Goal: Information Seeking & Learning: Find specific fact

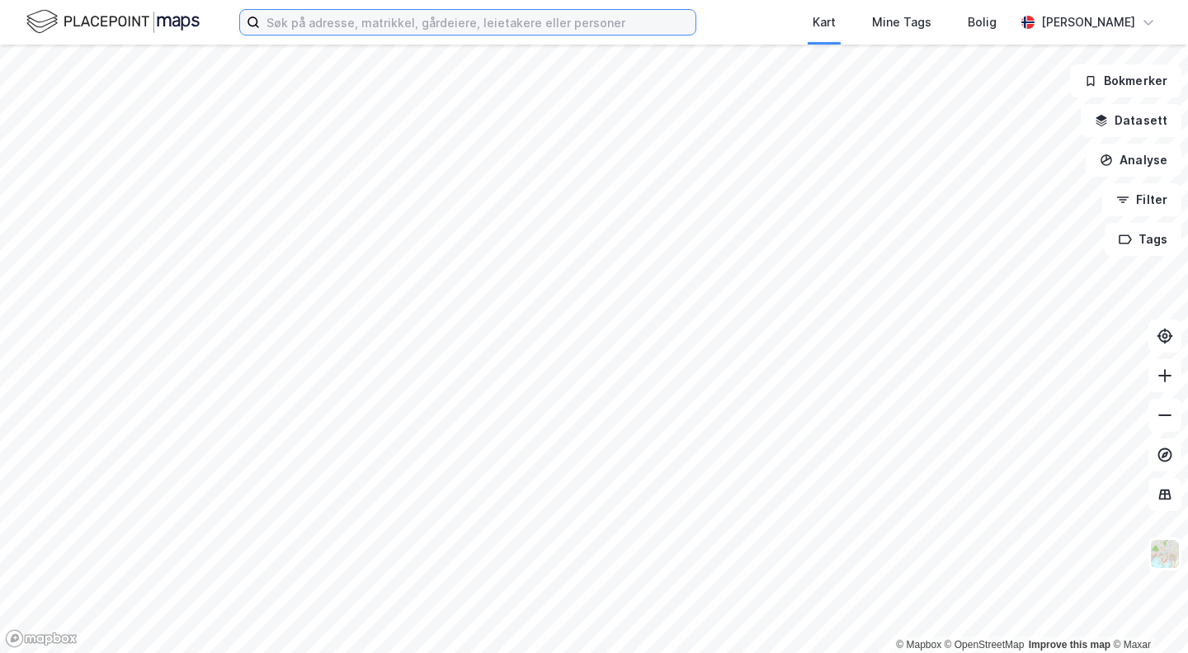
click at [347, 28] on input at bounding box center [478, 22] width 436 height 25
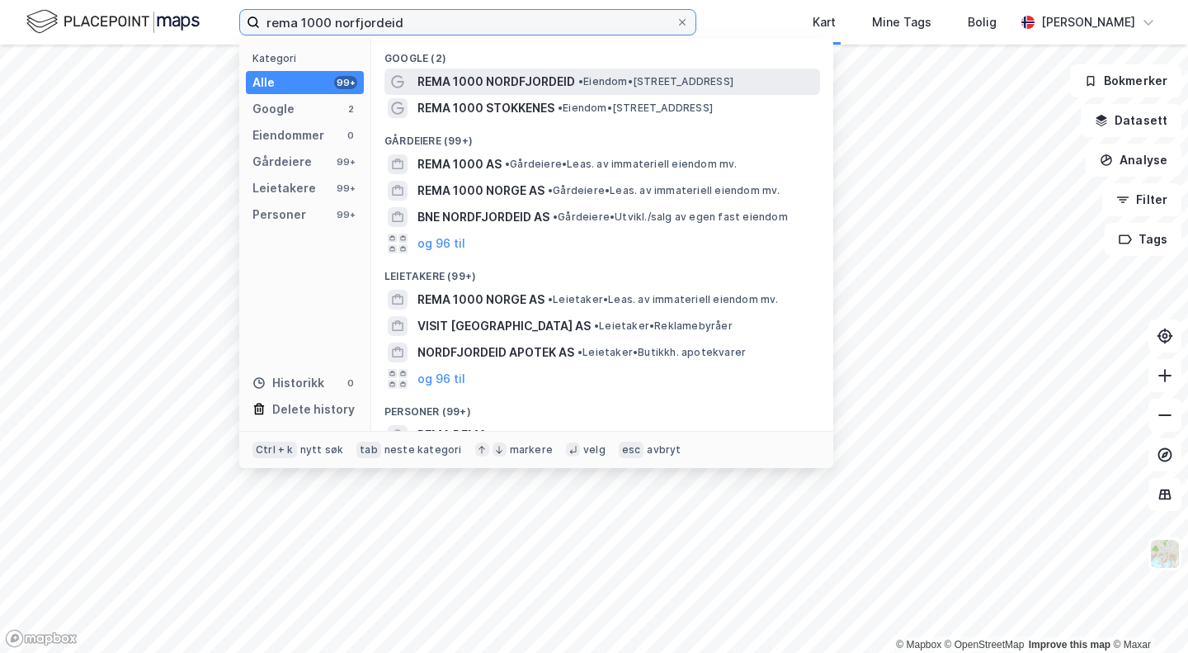
type input "rema 1000 norfjordeid"
click at [469, 80] on span "REMA 1000 NORDFJORDEID" at bounding box center [497, 82] width 158 height 20
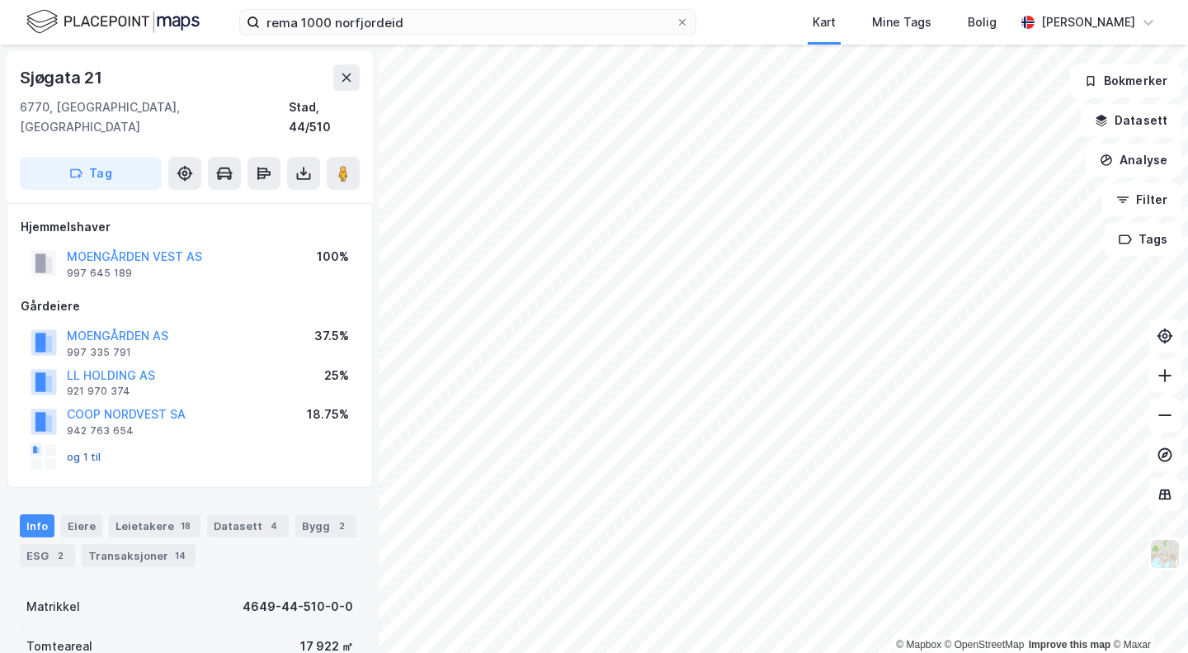
click at [0, 0] on button "og 1 til" at bounding box center [0, 0] width 0 height 0
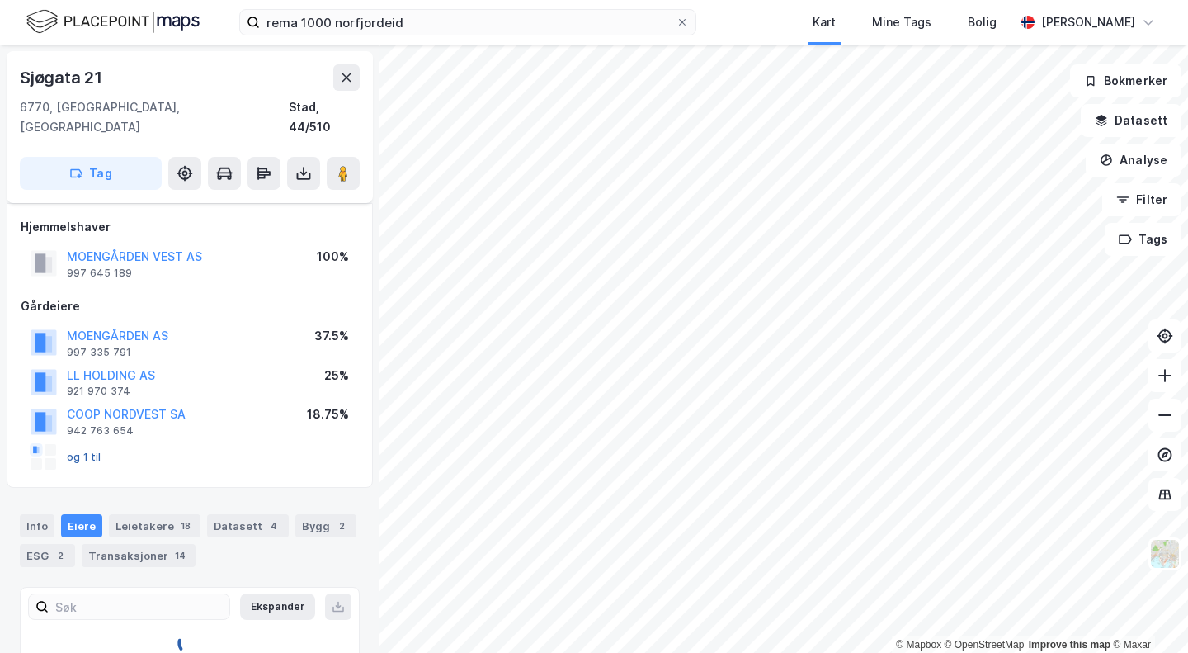
scroll to position [24, 0]
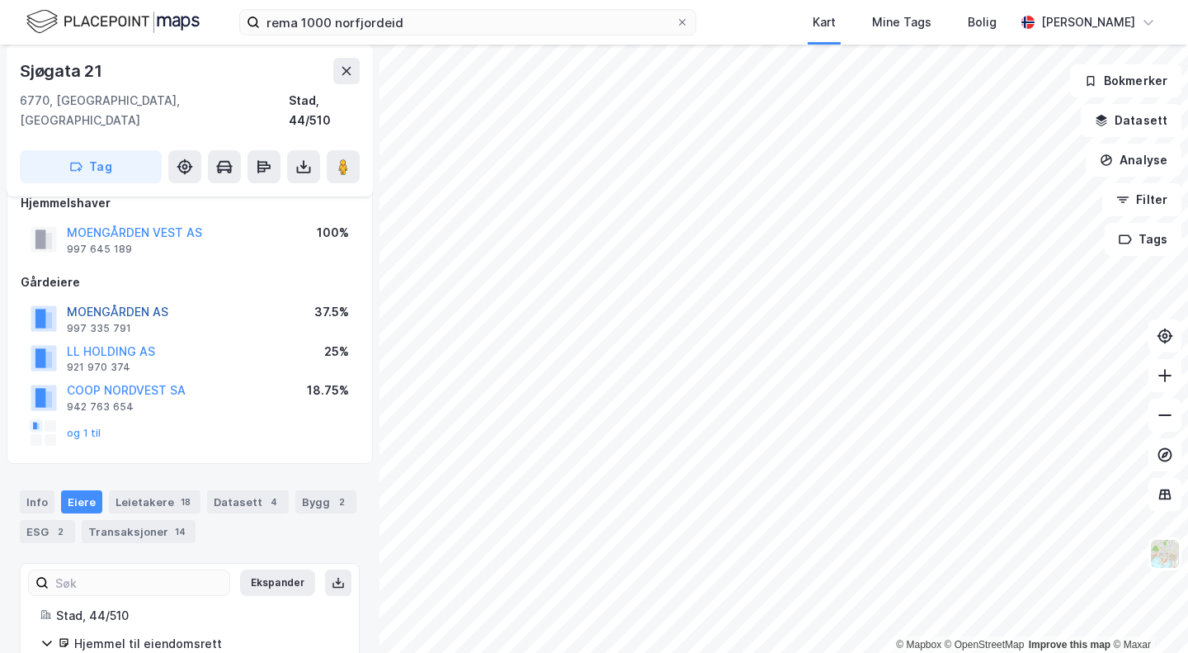
click at [0, 0] on button "MOENGÅRDEN AS" at bounding box center [0, 0] width 0 height 0
